Goal: Information Seeking & Learning: Find specific fact

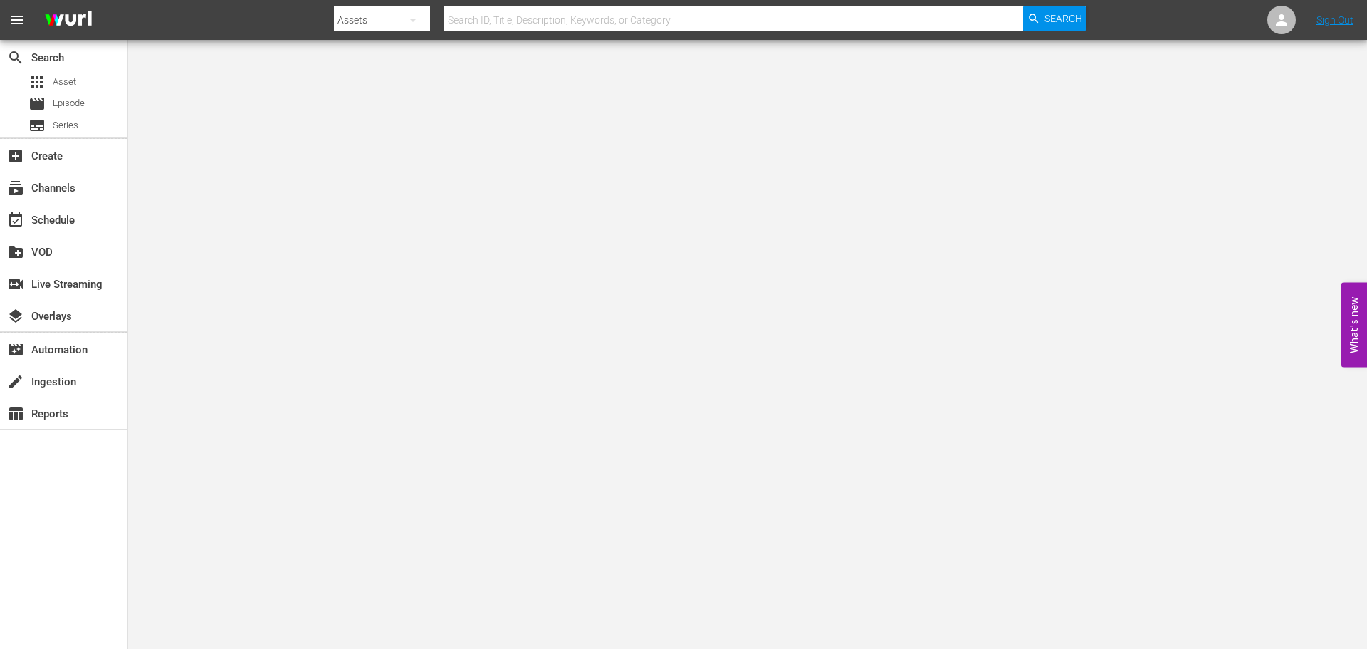
click at [556, 6] on input "text" at bounding box center [733, 20] width 579 height 34
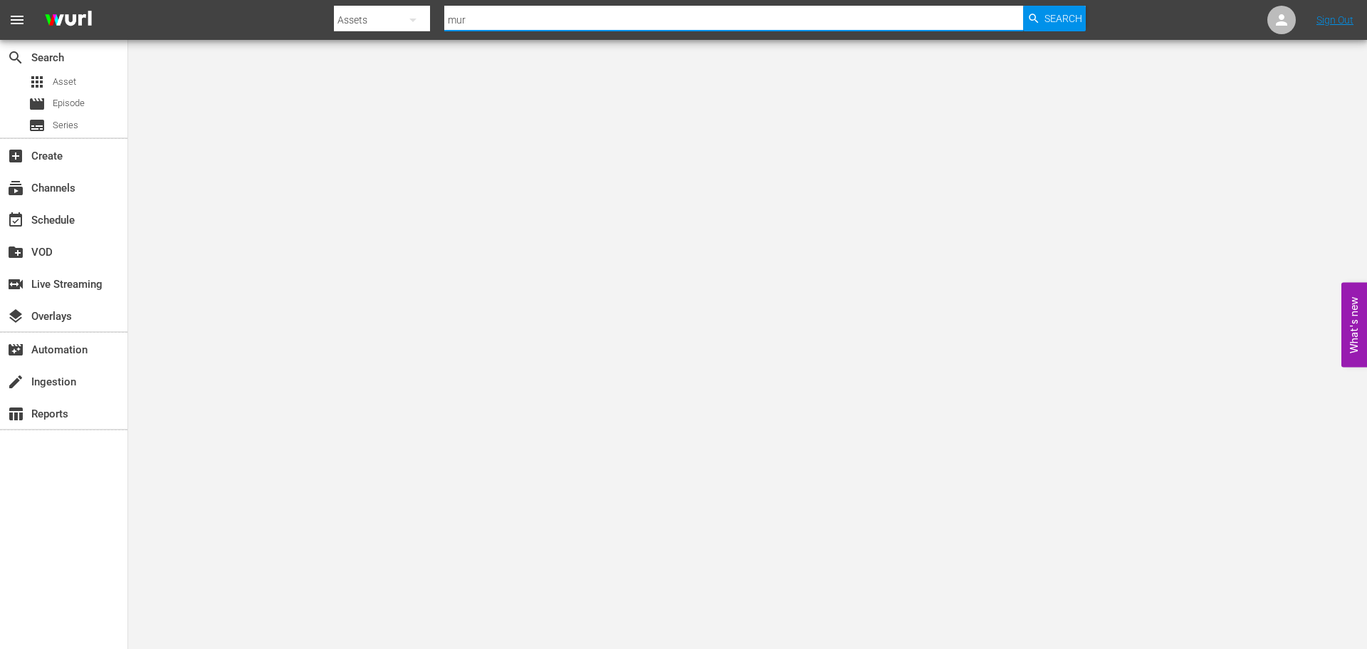
type input "murder before even"
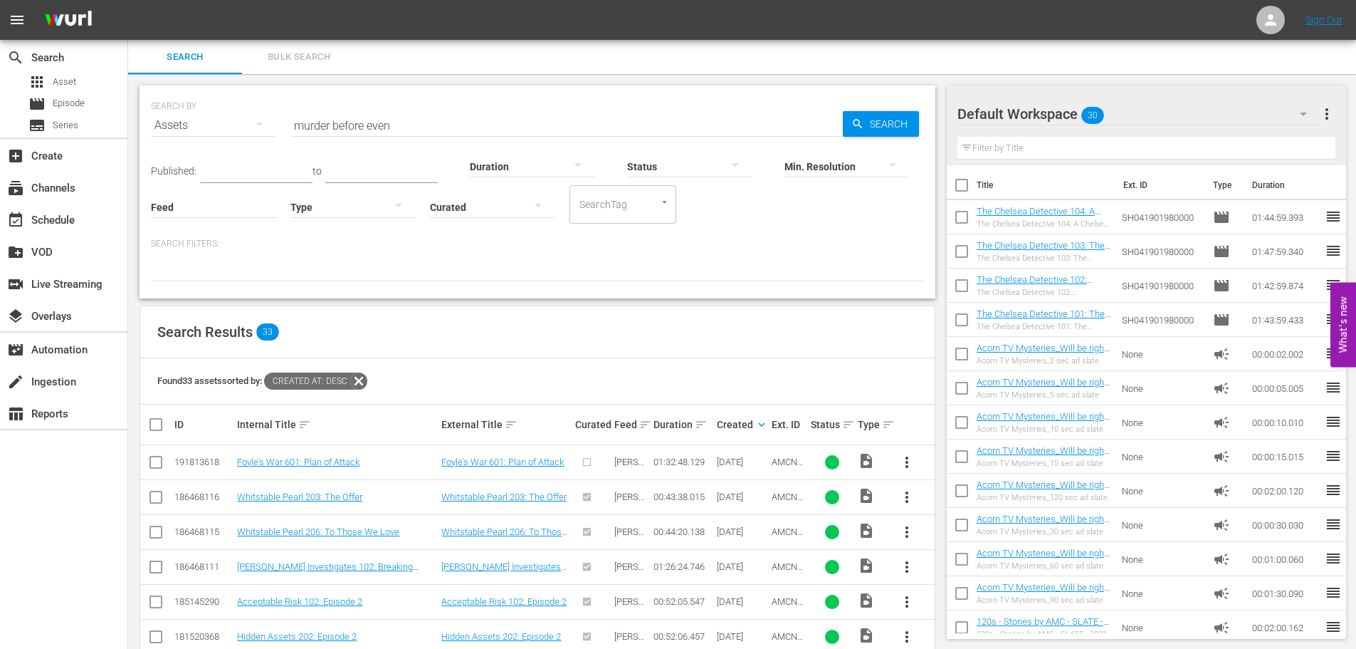
click at [414, 130] on input "murder before even" at bounding box center [567, 125] width 553 height 34
click at [908, 125] on span "Search" at bounding box center [891, 124] width 55 height 26
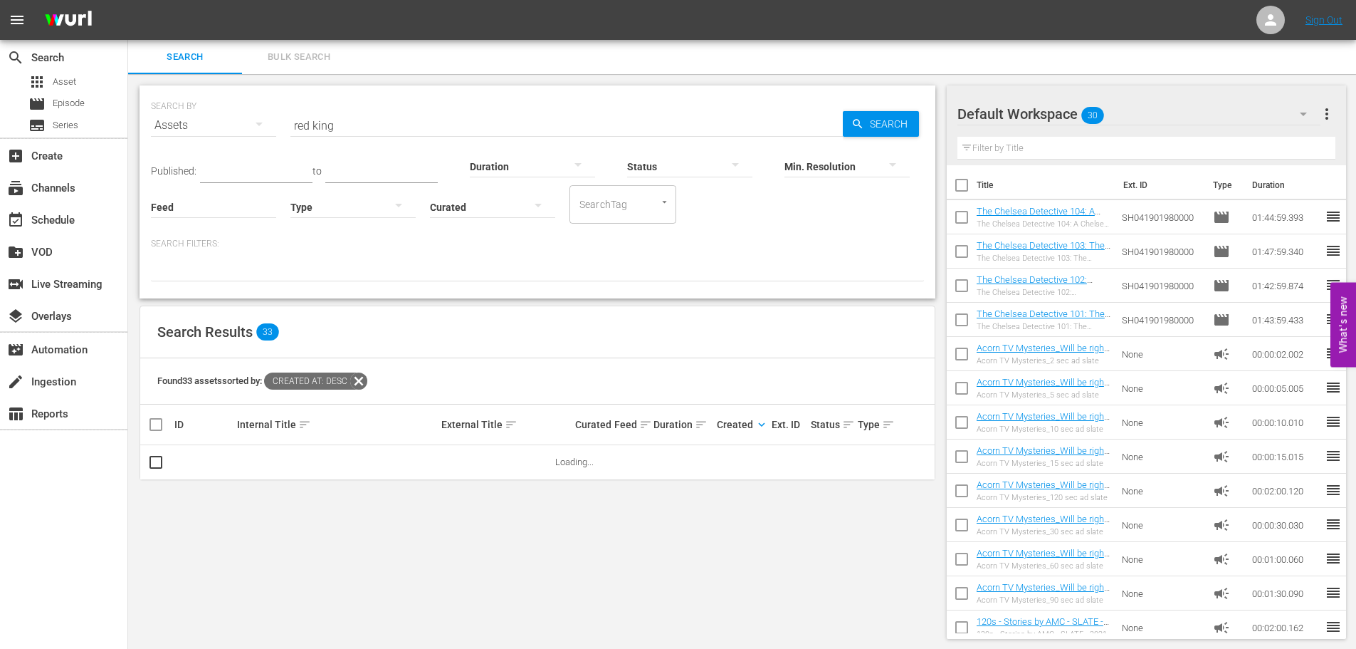
click at [310, 420] on div "Internal Title sort" at bounding box center [337, 424] width 200 height 17
click at [304, 422] on span "sort" at bounding box center [304, 424] width 13 height 13
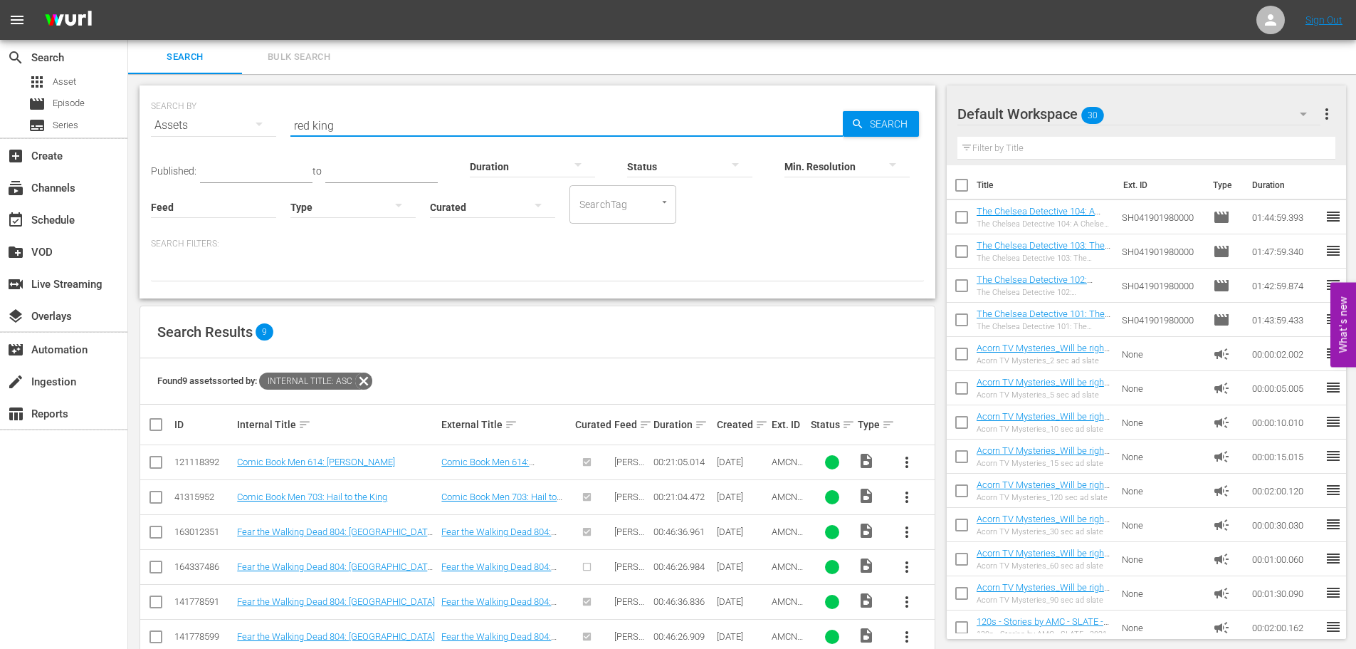
click at [378, 116] on input "red king" at bounding box center [567, 125] width 553 height 34
click at [382, 133] on input "dead still" at bounding box center [567, 125] width 553 height 34
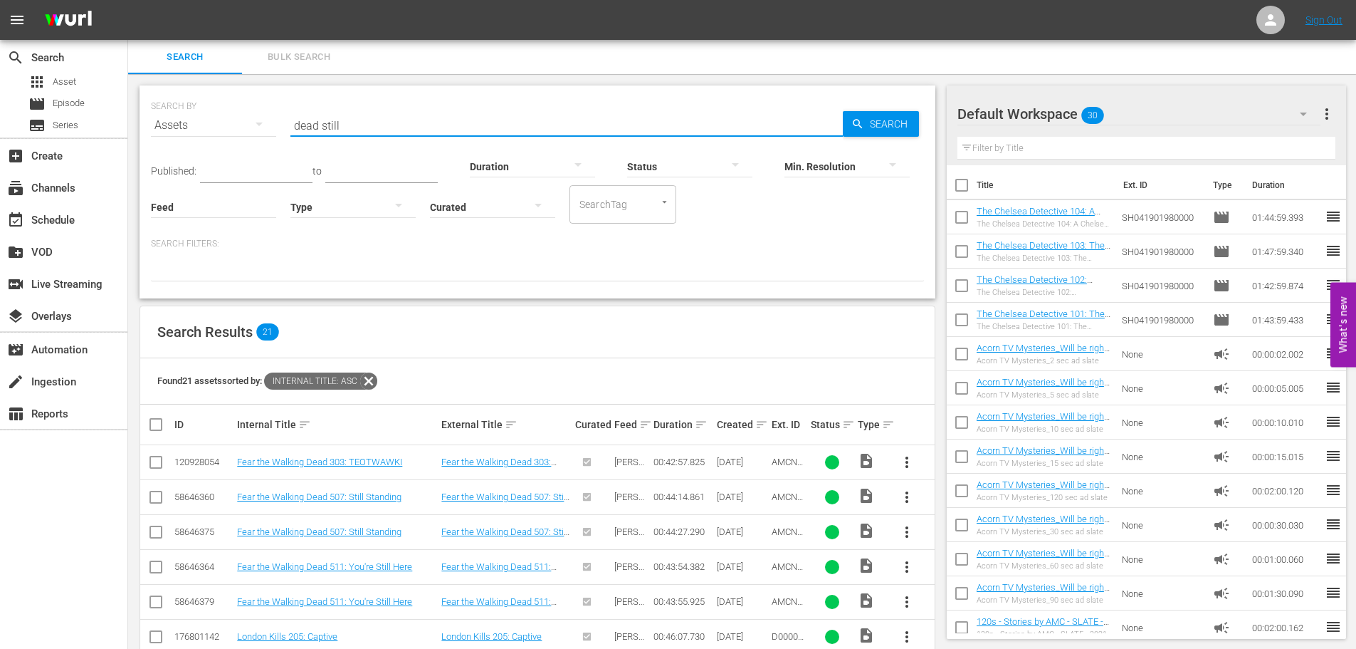
click at [382, 133] on input "dead still" at bounding box center [567, 125] width 553 height 34
type input "[PERSON_NAME]'s war"
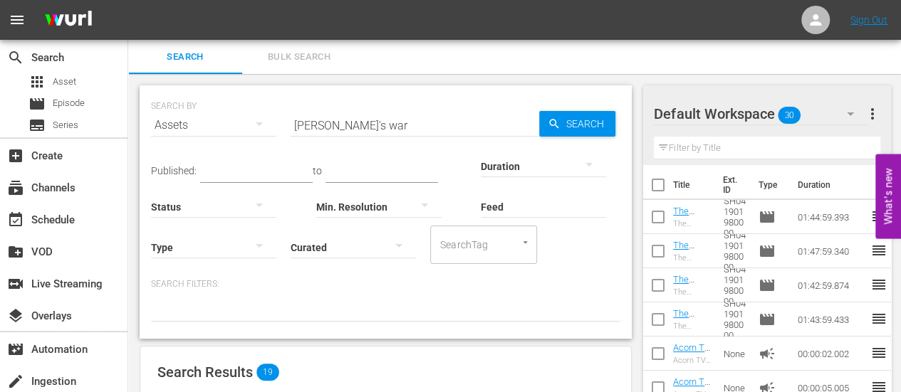
click at [681, 392] on div "Acorn TV Mysteries_5 sec ad slate" at bounding box center [692, 394] width 39 height 9
click at [450, 63] on div "Search Bulk Search" at bounding box center [514, 57] width 773 height 34
drag, startPoint x: 390, startPoint y: 123, endPoint x: 345, endPoint y: 125, distance: 45.6
drag, startPoint x: 345, startPoint y: 125, endPoint x: 312, endPoint y: 108, distance: 36.9
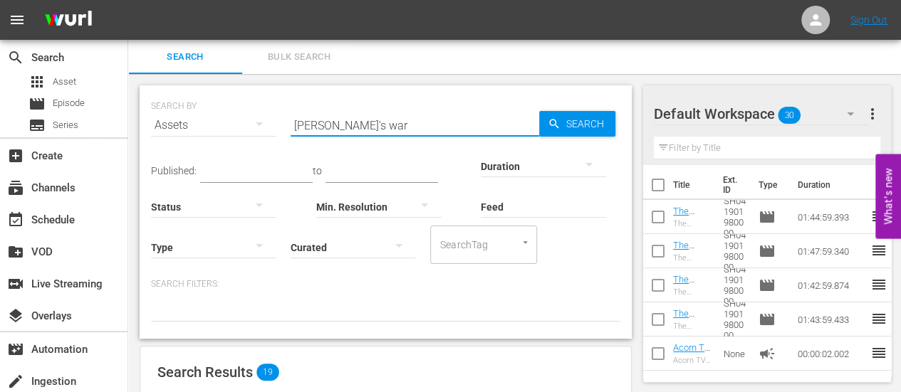
click at [312, 108] on div "Search ID, Title, Description, Keywords, or Category foyle's war" at bounding box center [415, 125] width 248 height 34
click at [341, 126] on input "[PERSON_NAME]'s war" at bounding box center [415, 125] width 248 height 34
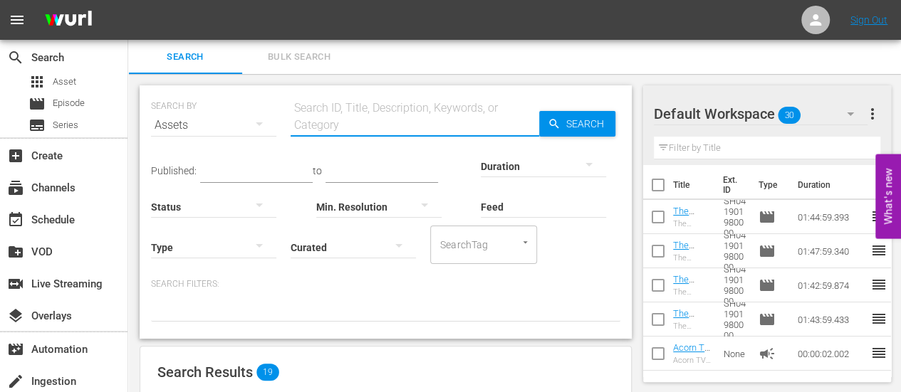
click at [339, 125] on input "text" at bounding box center [415, 125] width 248 height 34
